Goal: Find specific page/section: Find specific page/section

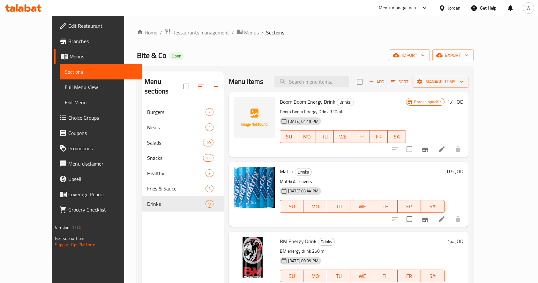
click at [175, 29] on span "Restaurants management" at bounding box center [200, 33] width 57 height 8
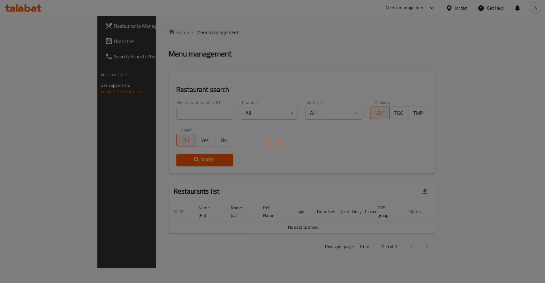
click at [143, 113] on div at bounding box center [272, 141] width 545 height 283
click at [137, 115] on div at bounding box center [272, 141] width 545 height 283
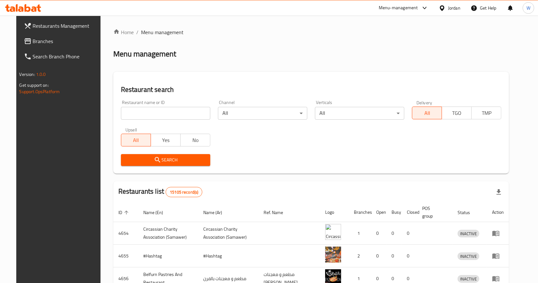
click at [155, 116] on input "search" at bounding box center [165, 113] width 89 height 13
click button "Search" at bounding box center [165, 160] width 89 height 12
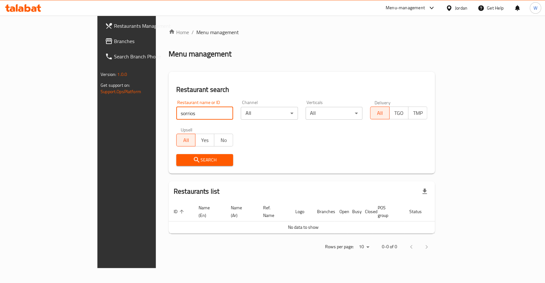
click at [176, 114] on input "sorrios" at bounding box center [204, 113] width 57 height 13
click button "Search" at bounding box center [204, 160] width 57 height 12
type input "Sorriso"
click at [181, 160] on span "Search" at bounding box center [204, 160] width 47 height 8
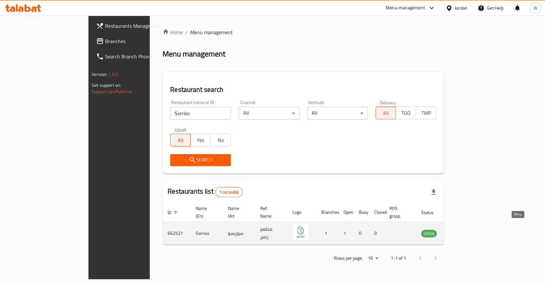
click at [461, 232] on icon "enhanced table" at bounding box center [459, 233] width 2 height 3
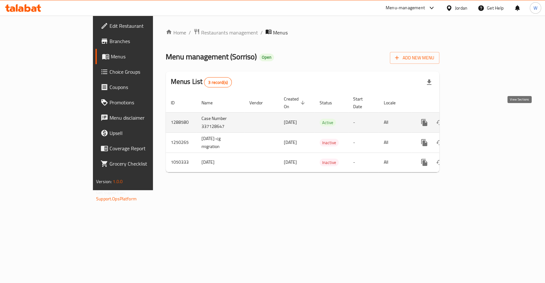
click at [474, 119] on icon "enhanced table" at bounding box center [470, 123] width 8 height 8
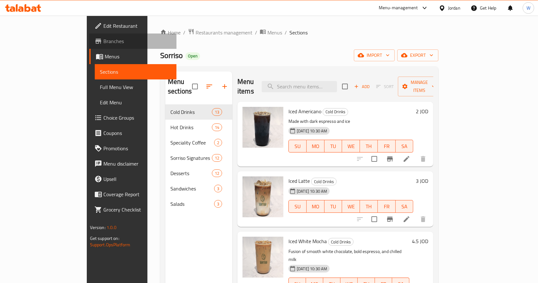
click at [103, 41] on span "Branches" at bounding box center [137, 41] width 68 height 8
